Goal: Task Accomplishment & Management: Use online tool/utility

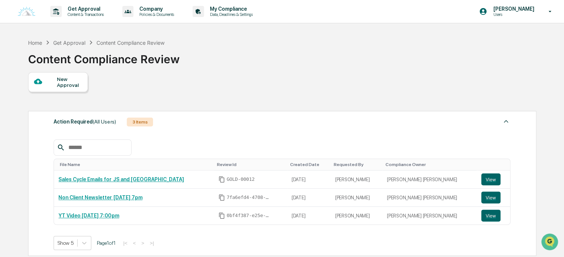
click at [343, 105] on div "New Approval Action Required (All Users) 3 Items File Name Review Id Created Da…" at bounding box center [281, 211] width 507 height 279
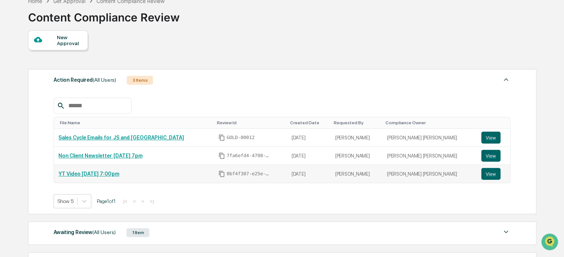
scroll to position [74, 0]
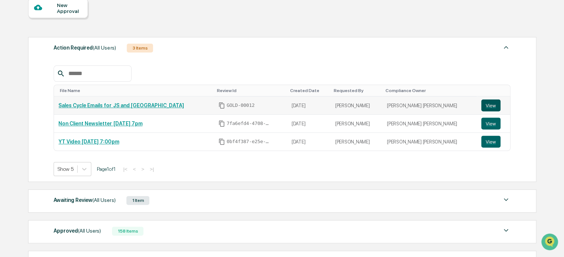
click at [481, 103] on button "View" at bounding box center [490, 105] width 19 height 12
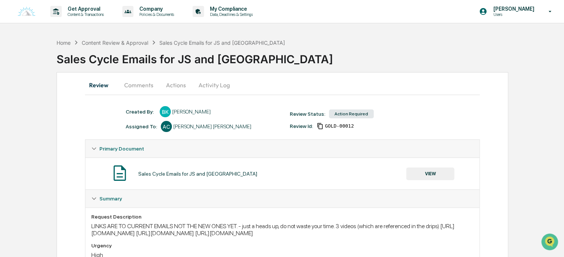
click at [209, 87] on button "Activity Log" at bounding box center [213, 85] width 43 height 18
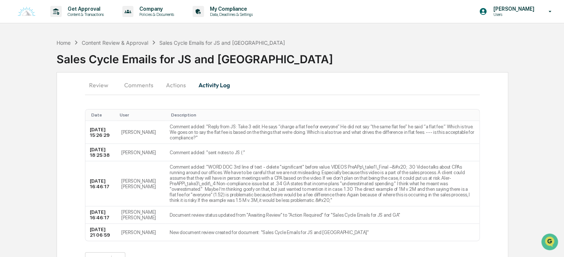
click at [185, 84] on button "Actions" at bounding box center [175, 85] width 33 height 18
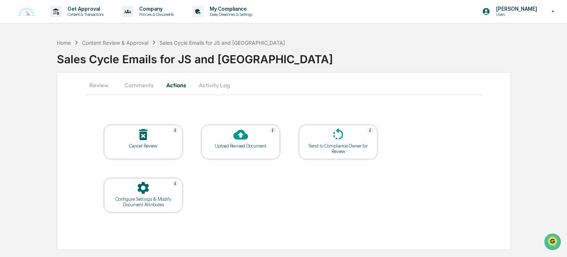
click at [237, 137] on icon at bounding box center [240, 135] width 15 height 10
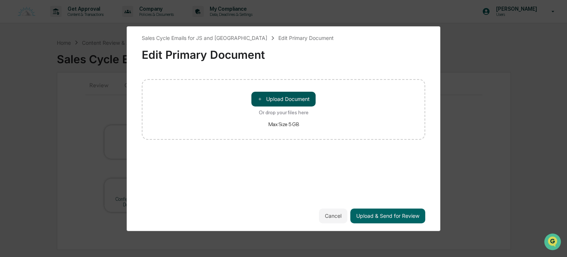
click at [291, 103] on button "＋ Upload Document" at bounding box center [284, 99] width 64 height 15
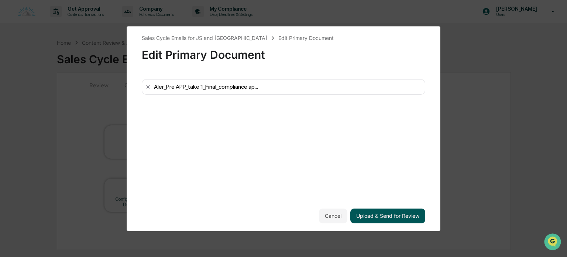
click at [387, 219] on button "Upload & Send for Review" at bounding box center [388, 215] width 75 height 15
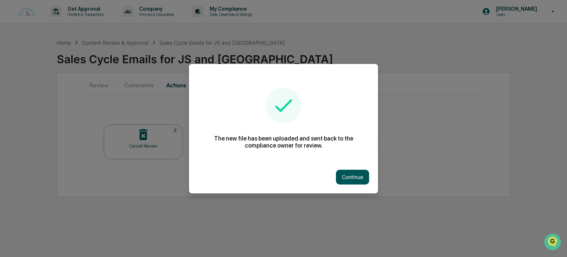
click at [361, 174] on button "Continue" at bounding box center [352, 177] width 33 height 15
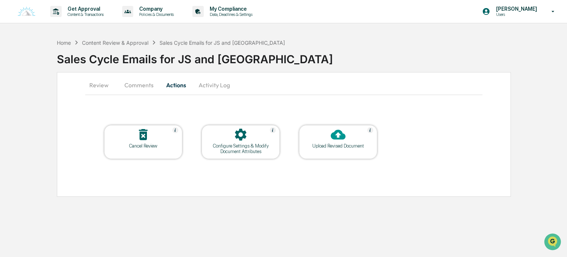
click at [150, 81] on button "Comments" at bounding box center [139, 85] width 41 height 18
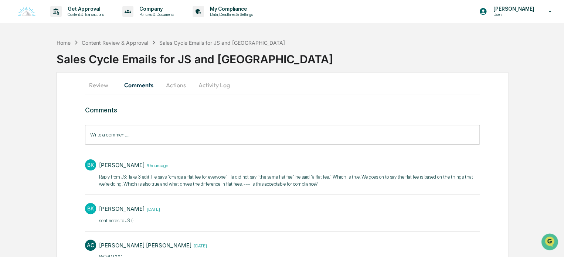
click at [153, 144] on input "Write a comment..." at bounding box center [282, 135] width 395 height 20
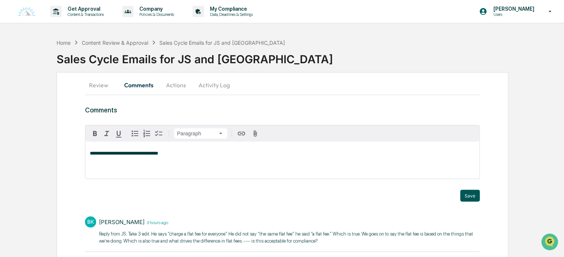
click at [468, 190] on button "Save" at bounding box center [470, 196] width 20 height 12
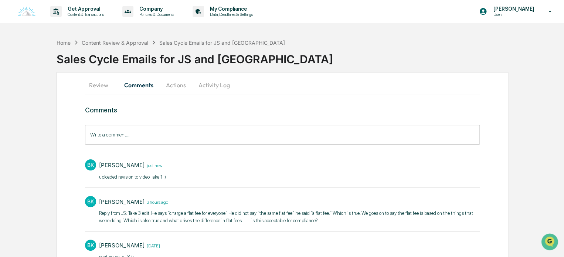
click at [100, 86] on button "Review" at bounding box center [101, 85] width 33 height 18
